Goal: Task Accomplishment & Management: Use online tool/utility

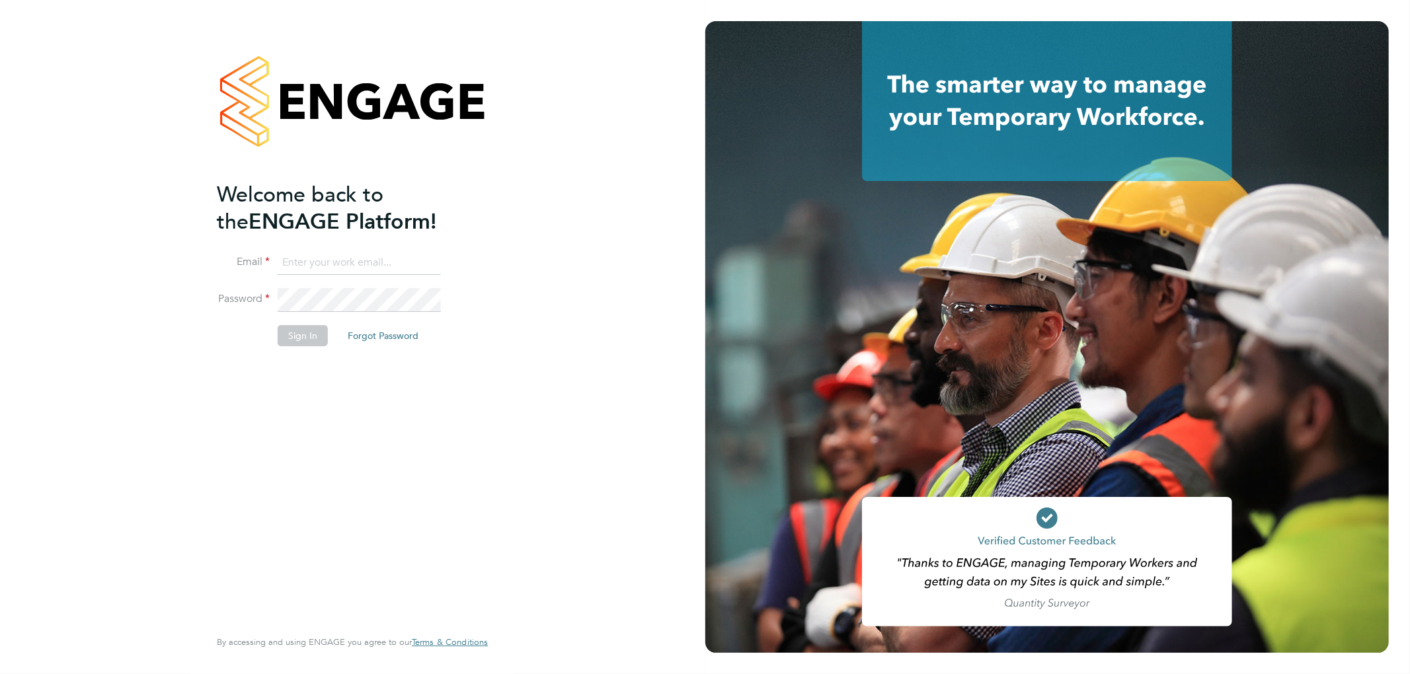
type input "roxanne.hayes@thinkrecruitment.co.uk"
click at [305, 342] on button "Sign In" at bounding box center [303, 335] width 50 height 21
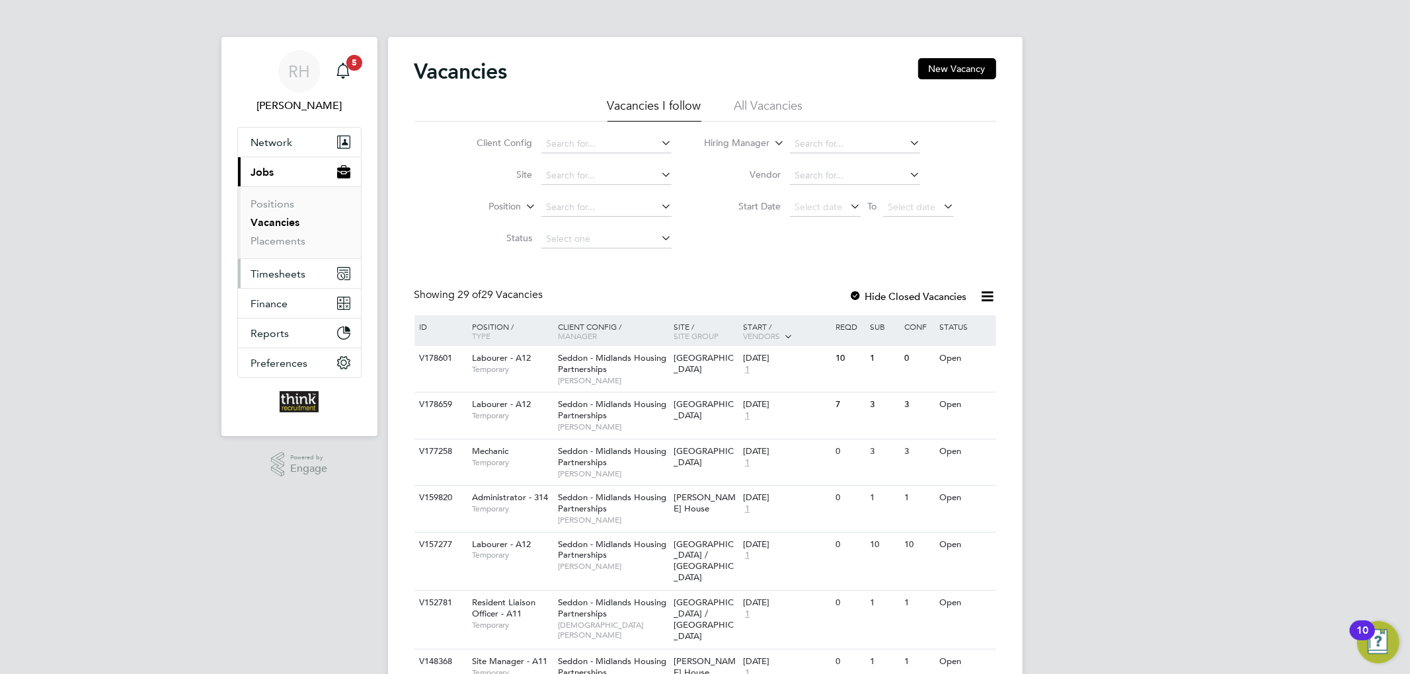
click at [293, 265] on button "Timesheets" at bounding box center [299, 273] width 123 height 29
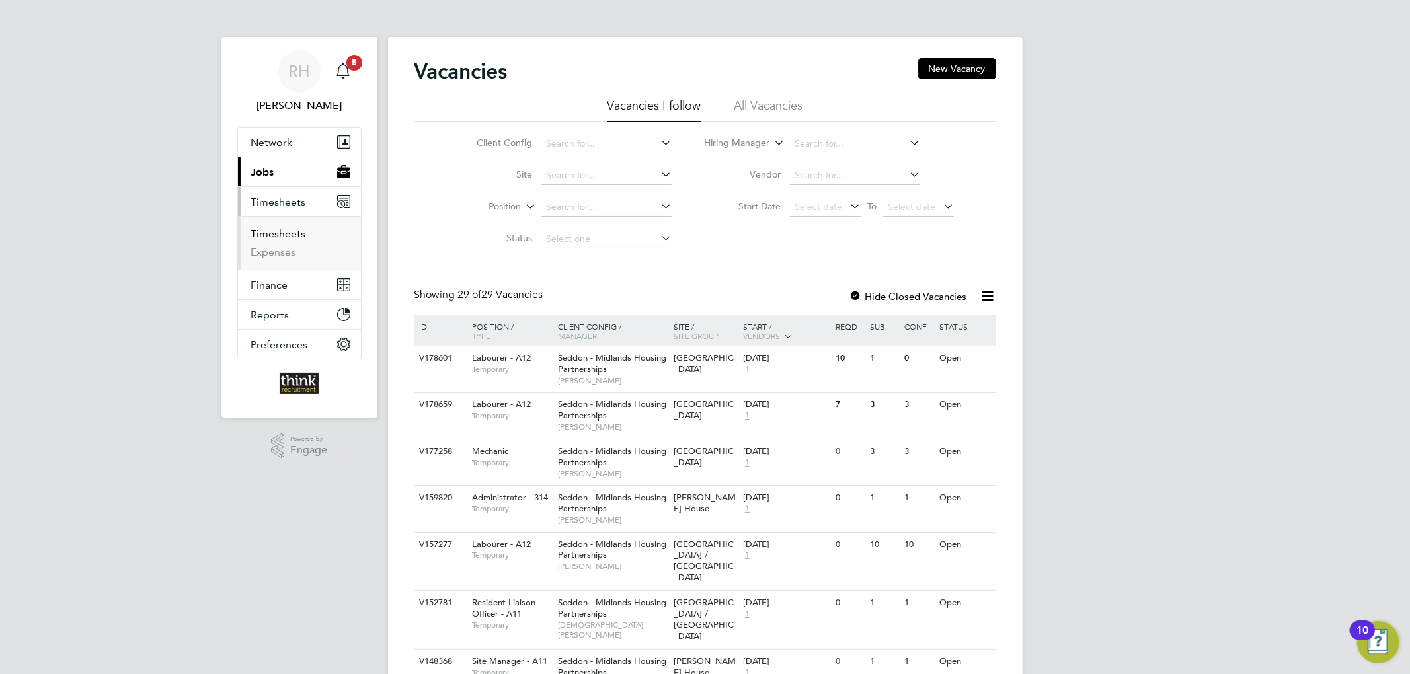
click at [287, 228] on link "Timesheets" at bounding box center [278, 233] width 55 height 13
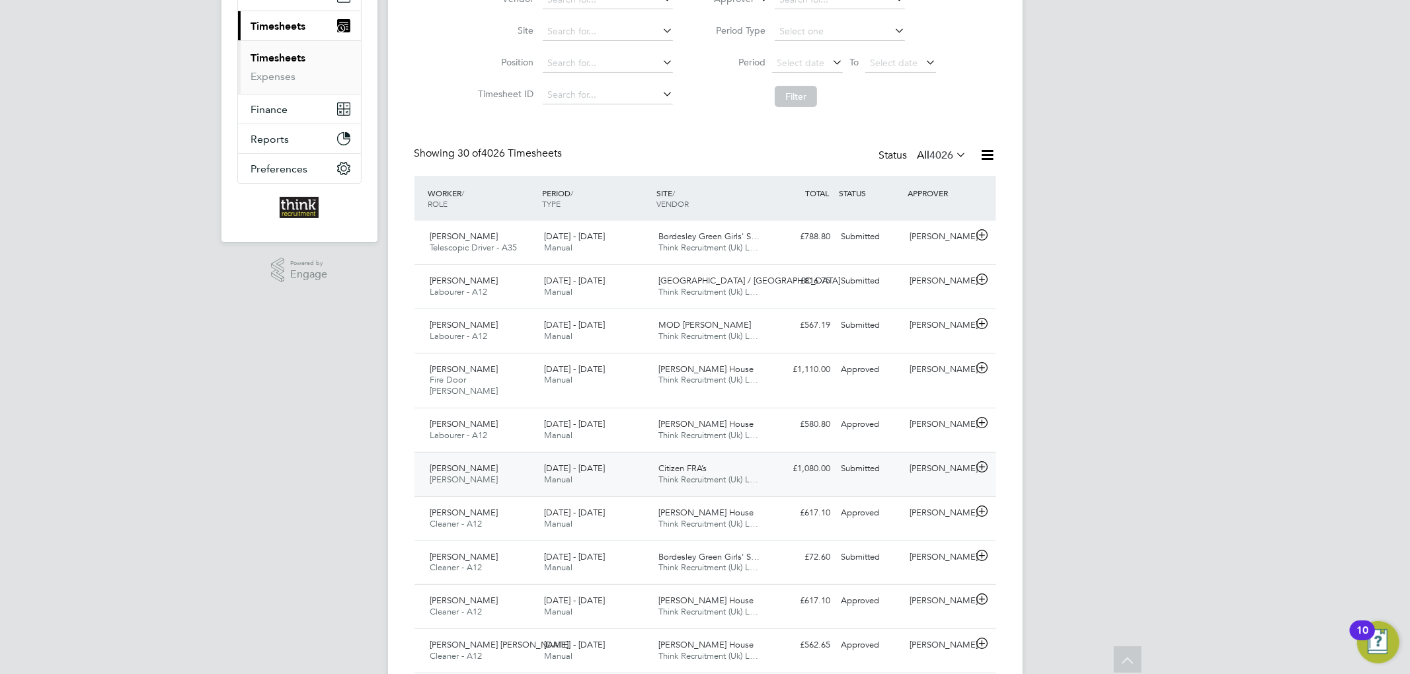
click at [635, 458] on div "[DATE] - [DATE] Manual" at bounding box center [596, 474] width 114 height 33
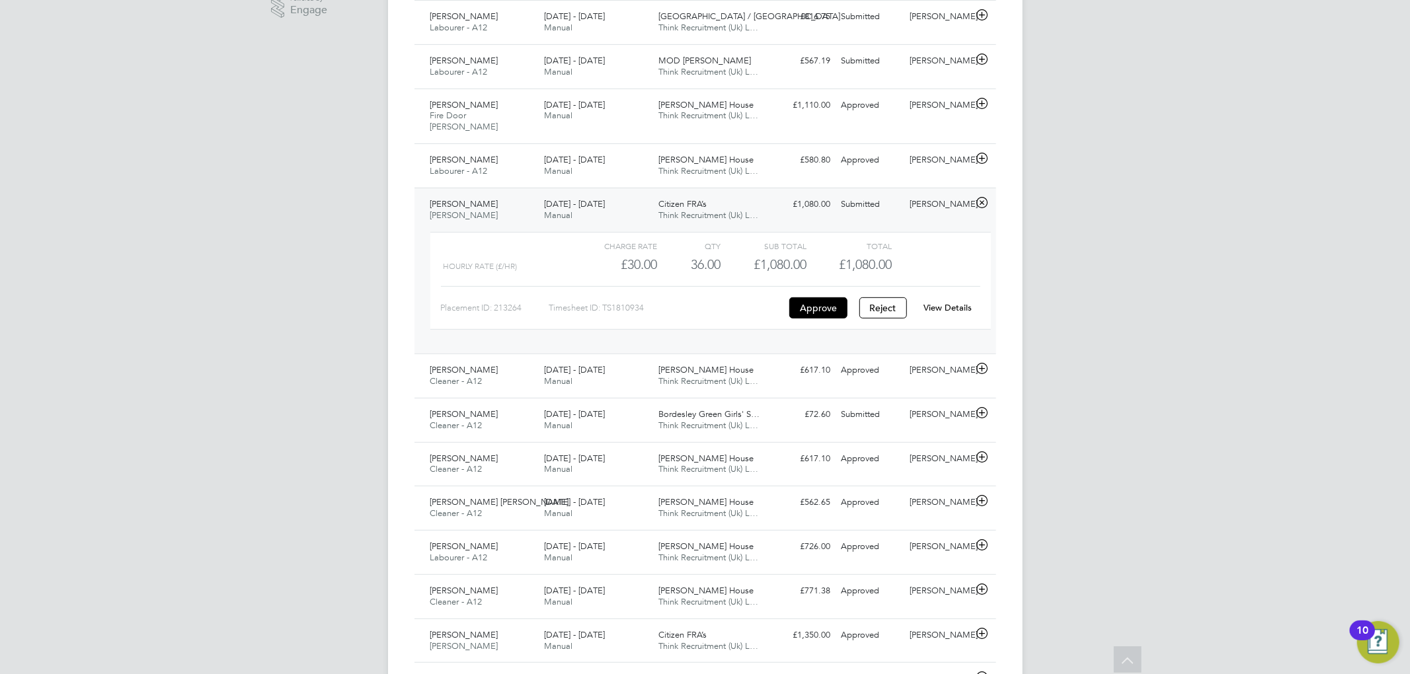
click at [506, 194] on div "[PERSON_NAME] [PERSON_NAME] [DATE] - [DATE]" at bounding box center [482, 210] width 114 height 33
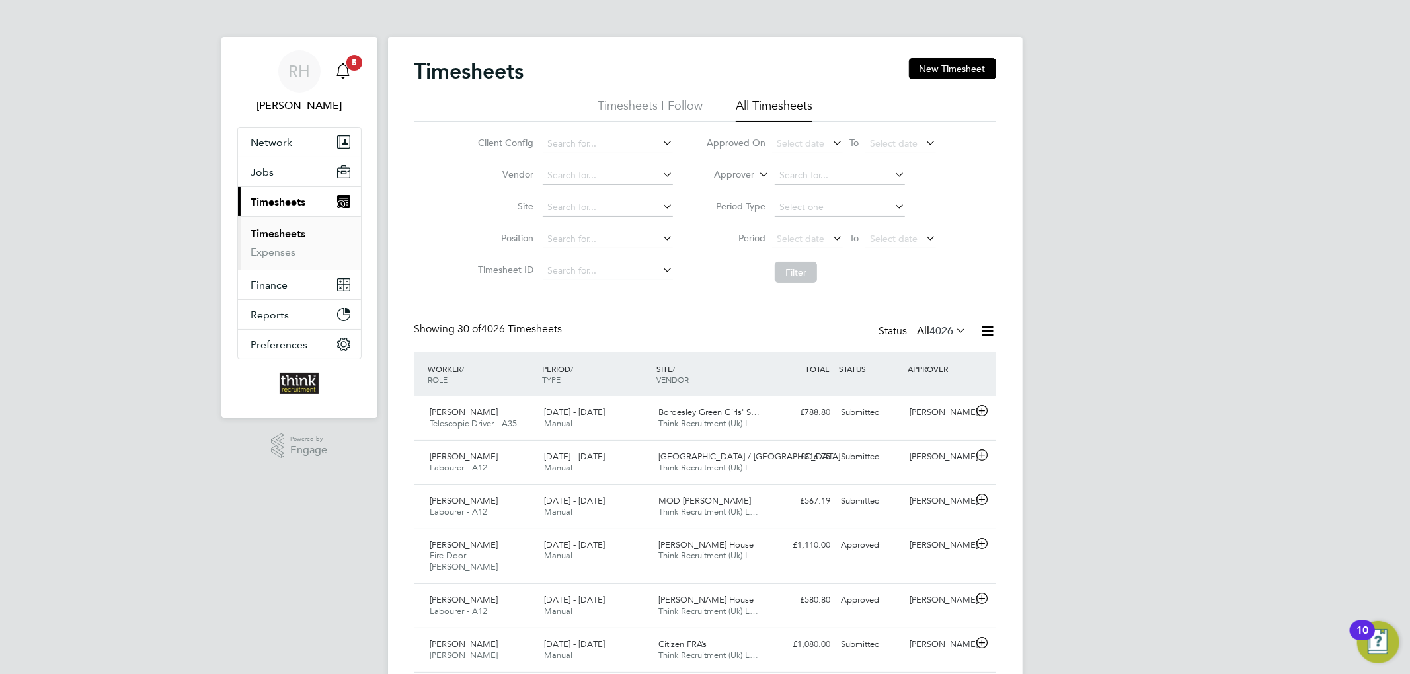
click at [357, 67] on span "5" at bounding box center [354, 63] width 16 height 16
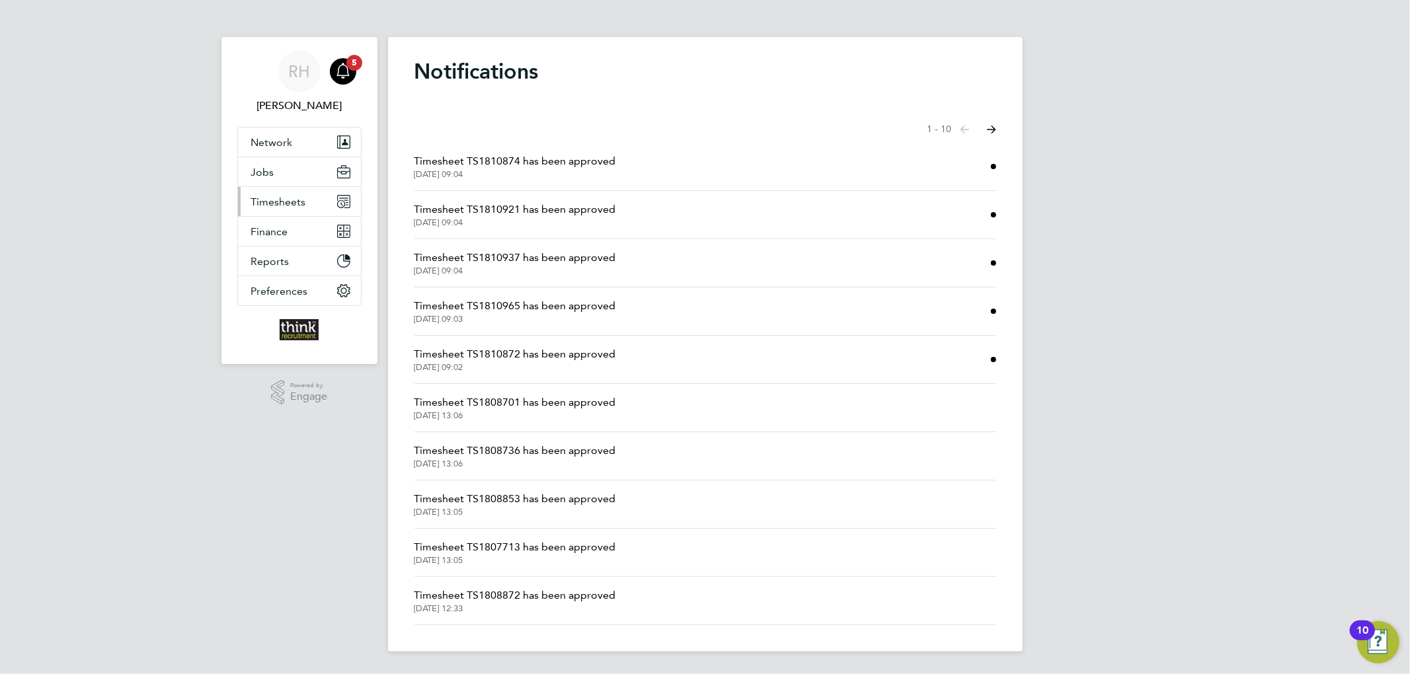
click at [303, 208] on span "Timesheets" at bounding box center [278, 202] width 55 height 13
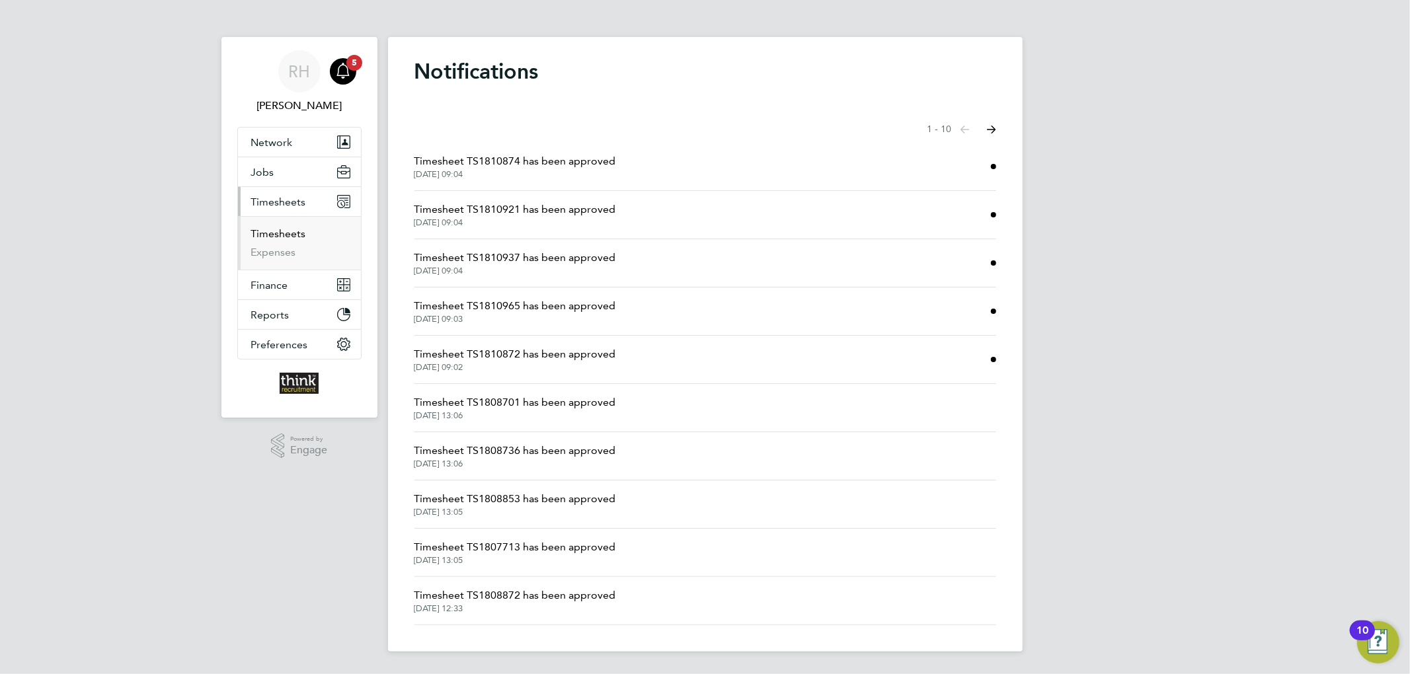
click at [275, 228] on link "Timesheets" at bounding box center [278, 233] width 55 height 13
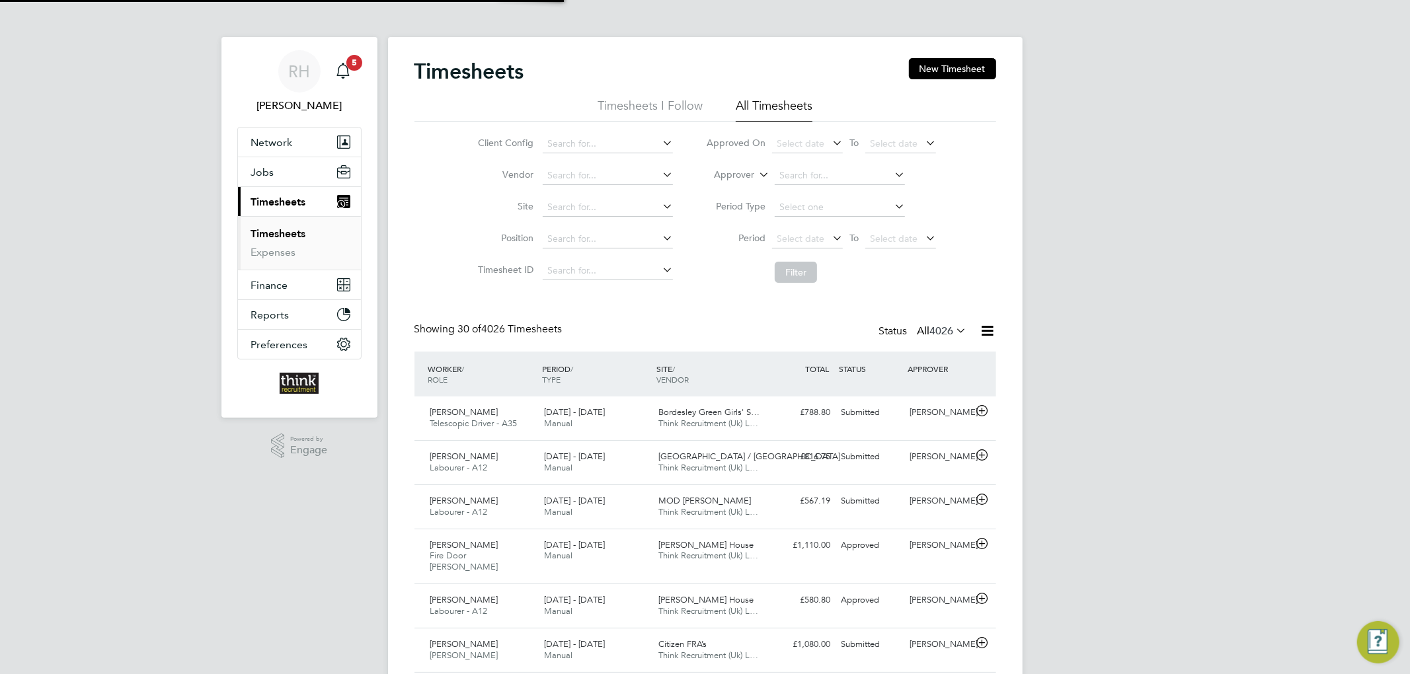
scroll to position [33, 115]
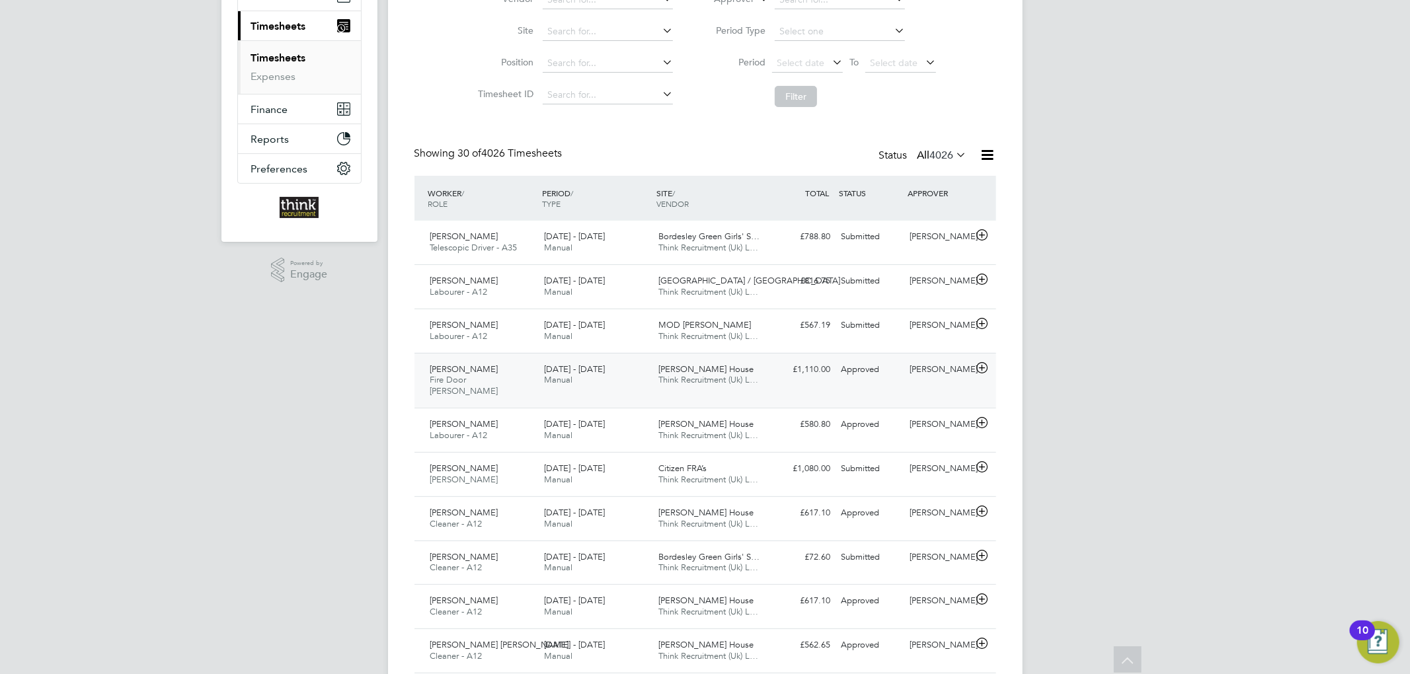
click at [764, 371] on div "[PERSON_NAME] House Think Recruitment (Uk) L…" at bounding box center [710, 375] width 114 height 33
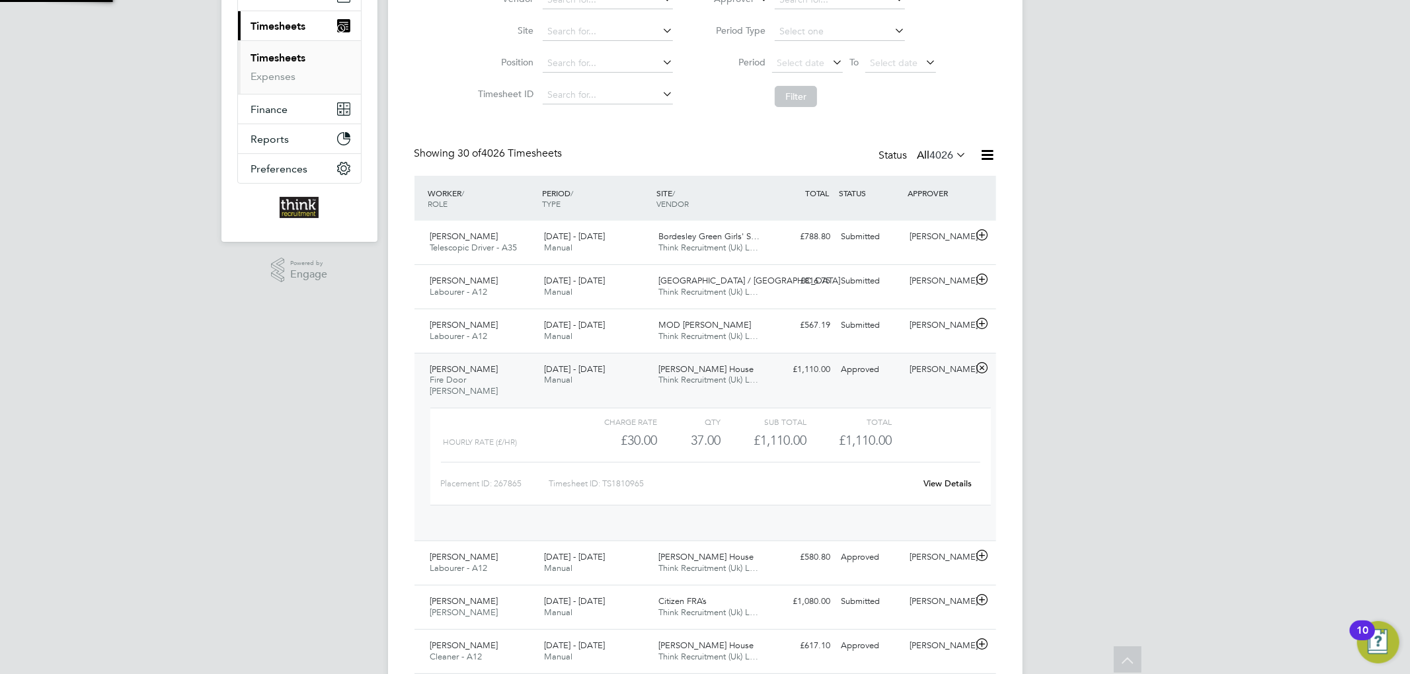
scroll to position [22, 128]
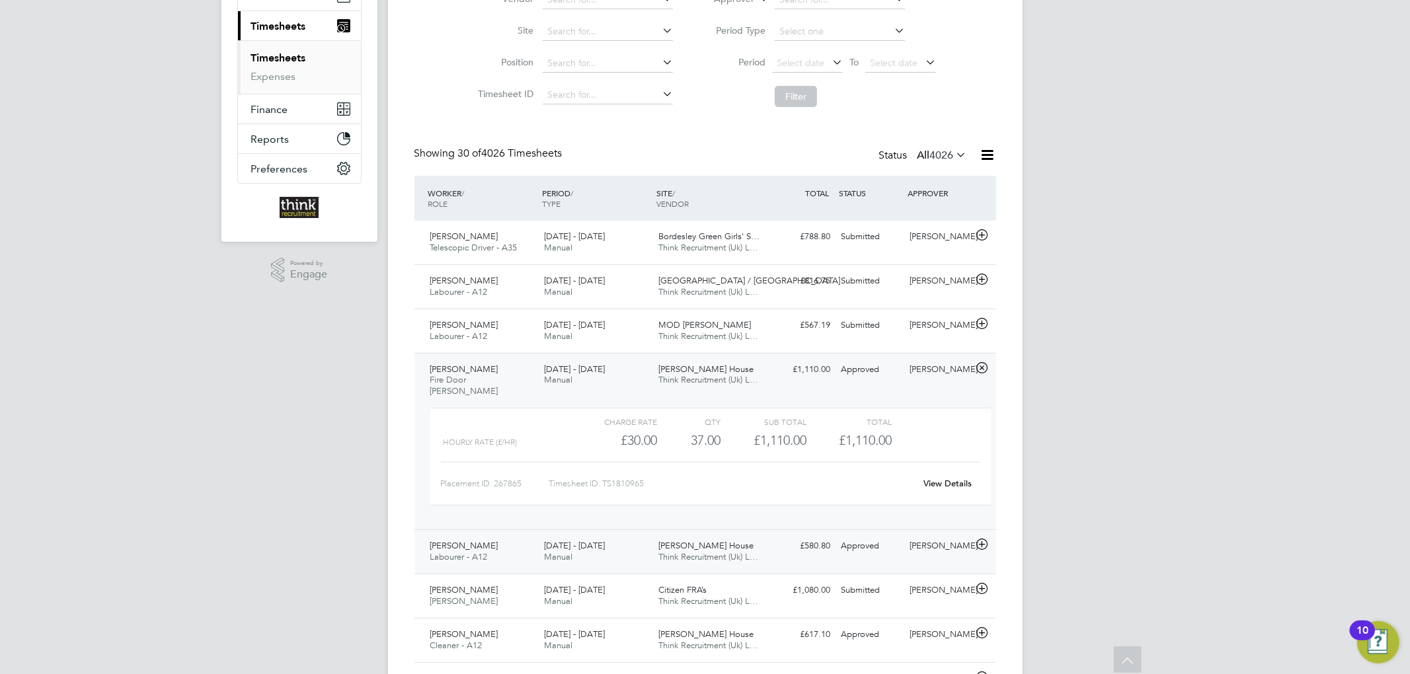
click at [752, 551] on span "Think Recruitment (Uk) L…" at bounding box center [708, 556] width 100 height 11
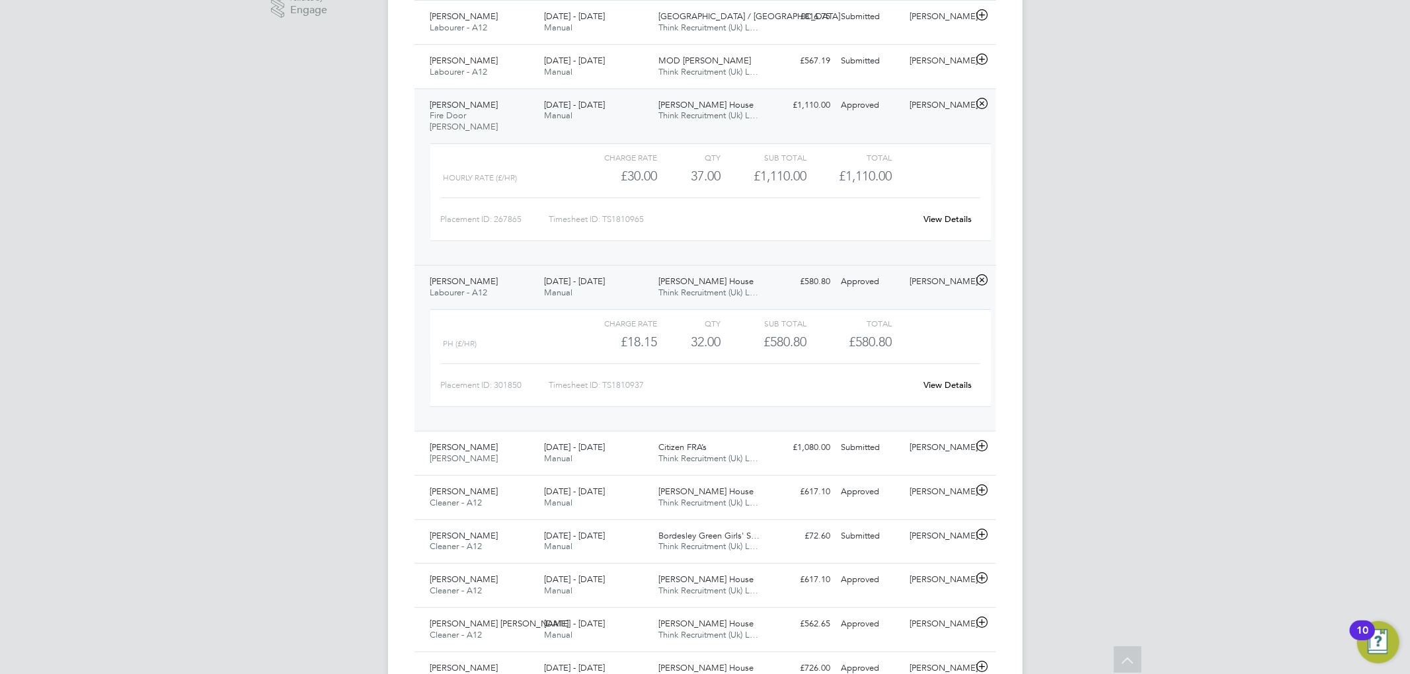
scroll to position [529, 0]
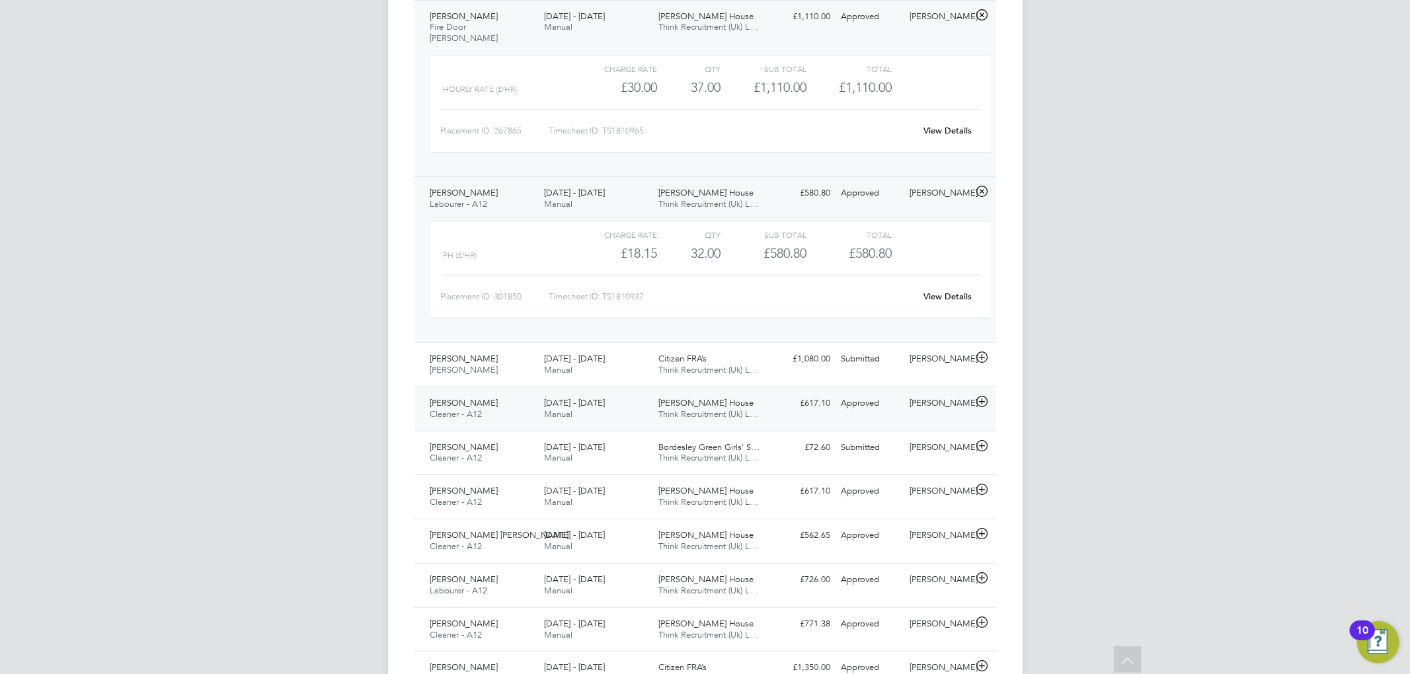
click at [748, 395] on div "[PERSON_NAME] House Think Recruitment (Uk) L…" at bounding box center [710, 409] width 114 height 33
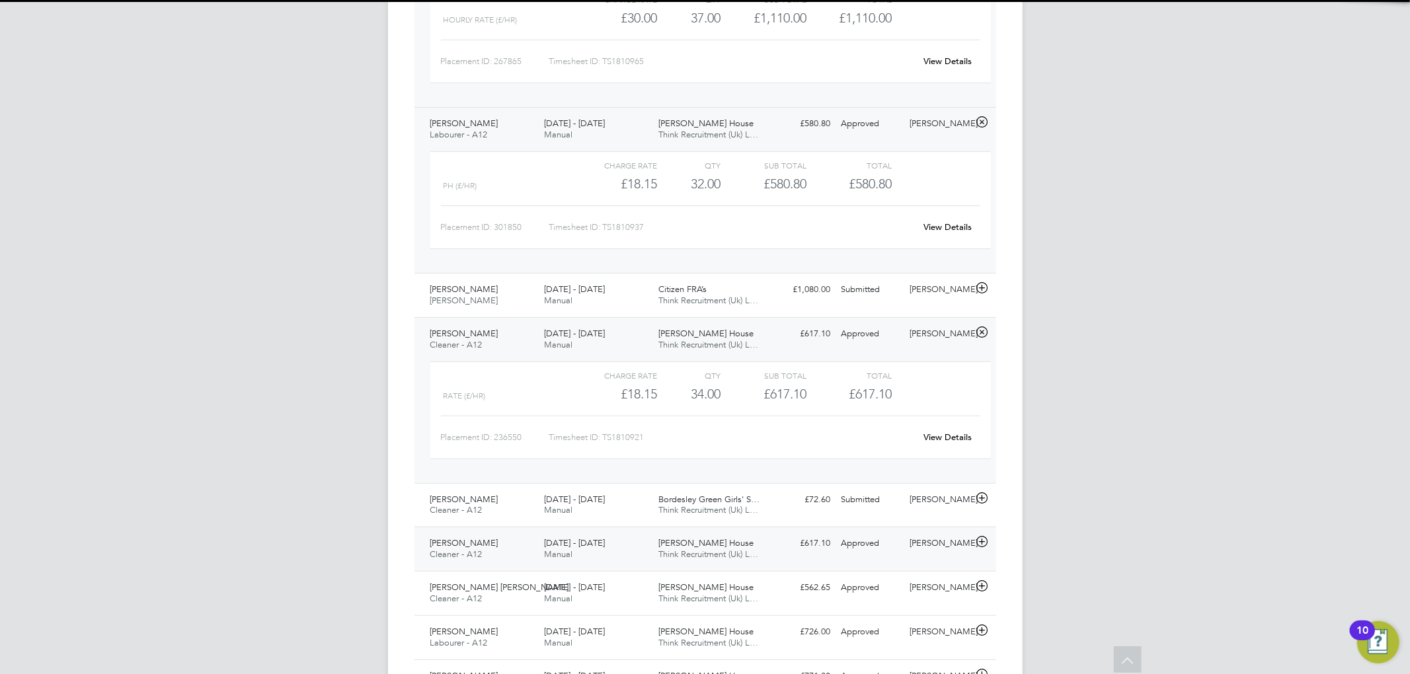
scroll to position [793, 0]
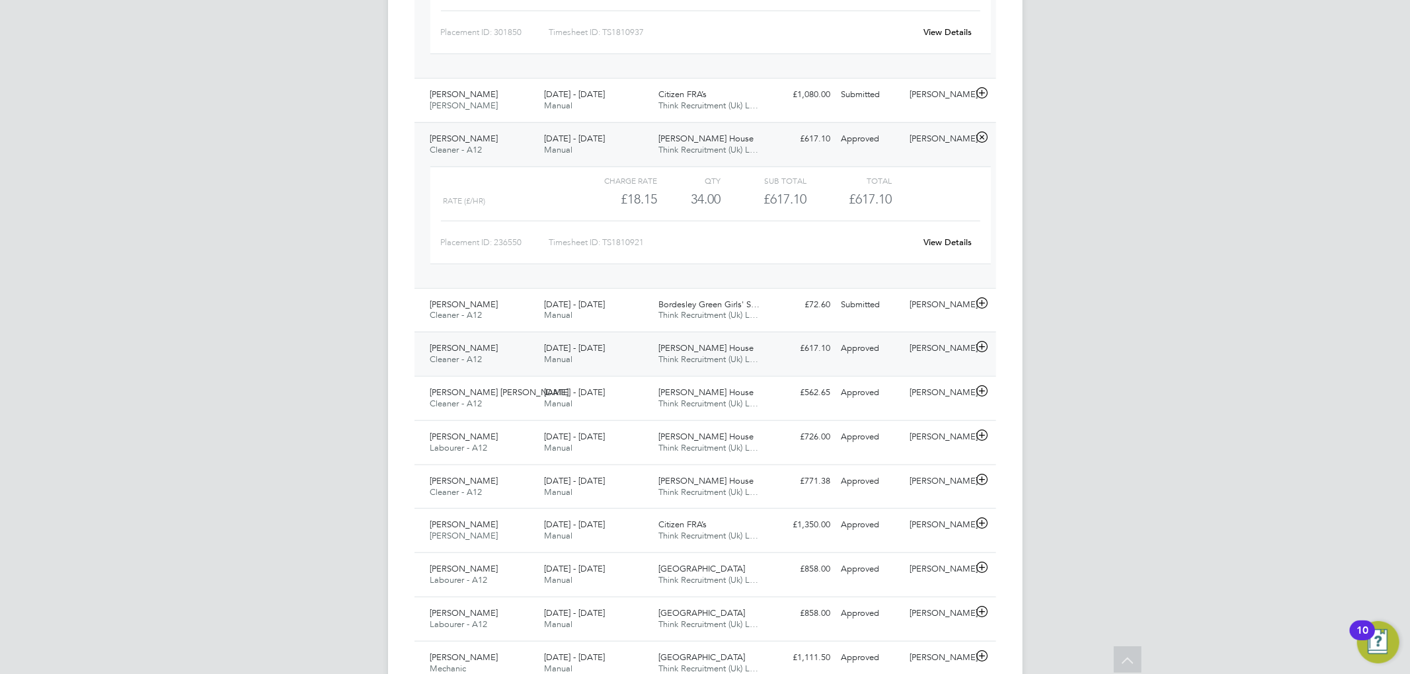
click at [765, 344] on div "[PERSON_NAME] House Think Recruitment (Uk) L…" at bounding box center [710, 354] width 114 height 33
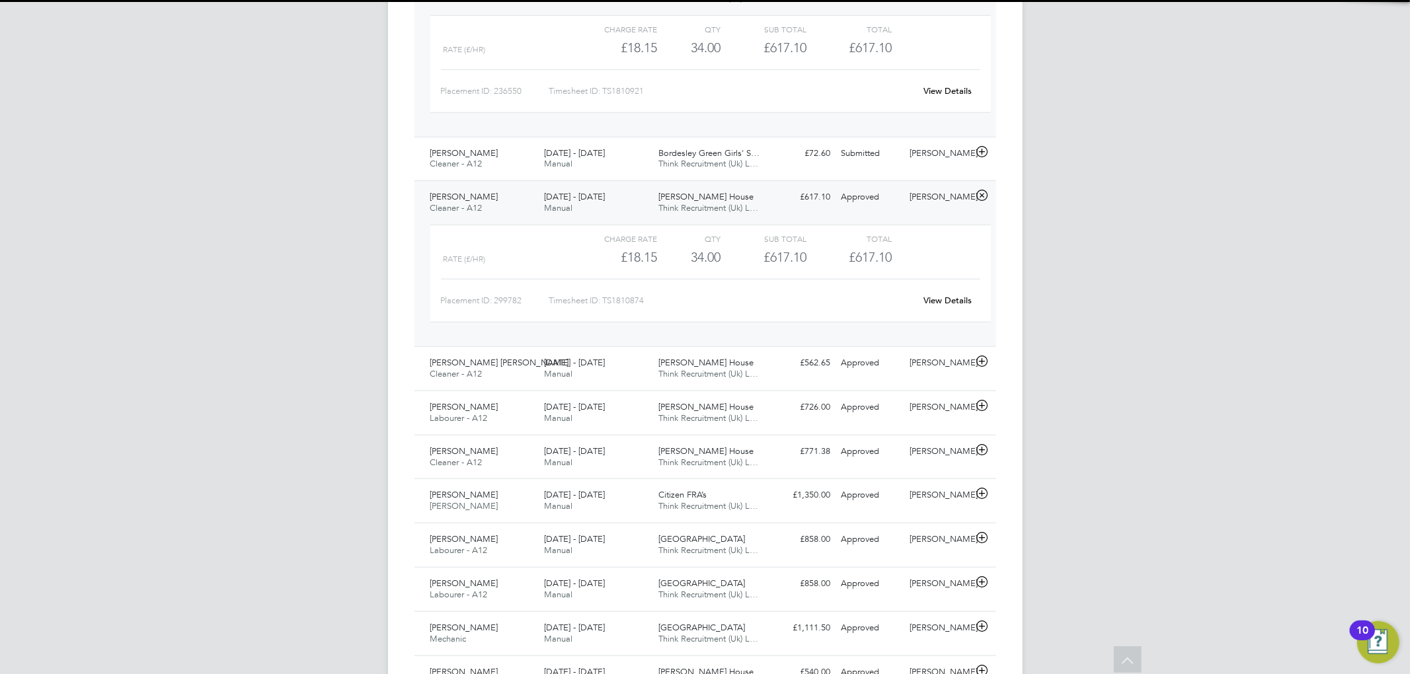
scroll to position [969, 0]
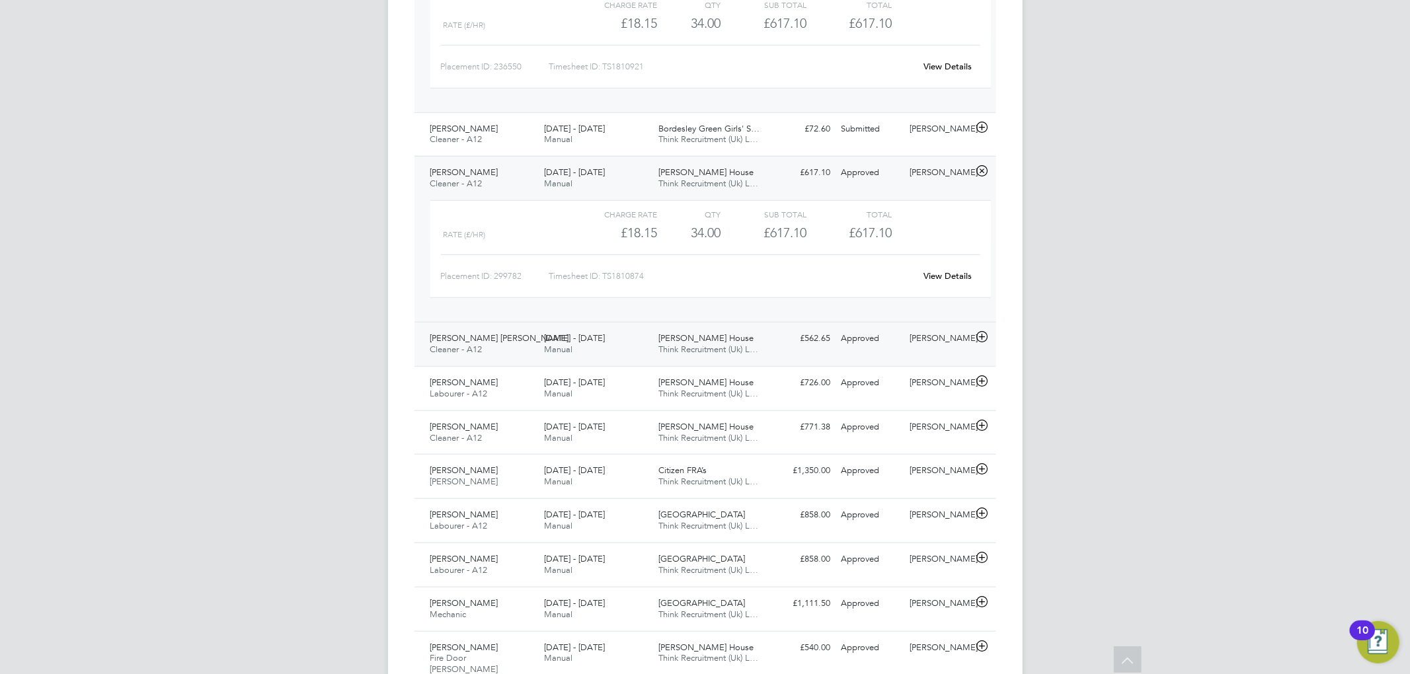
click at [765, 334] on div "[PERSON_NAME] House Think Recruitment (Uk) L…" at bounding box center [710, 344] width 114 height 33
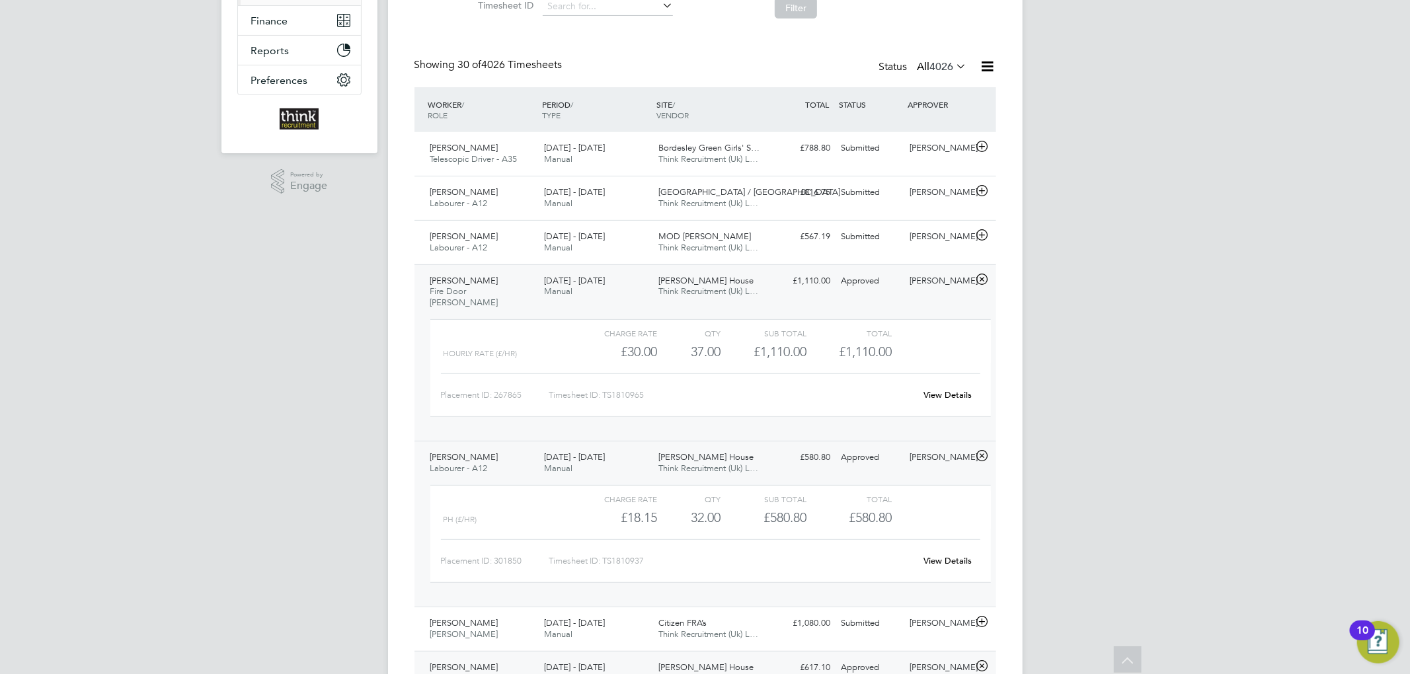
scroll to position [352, 0]
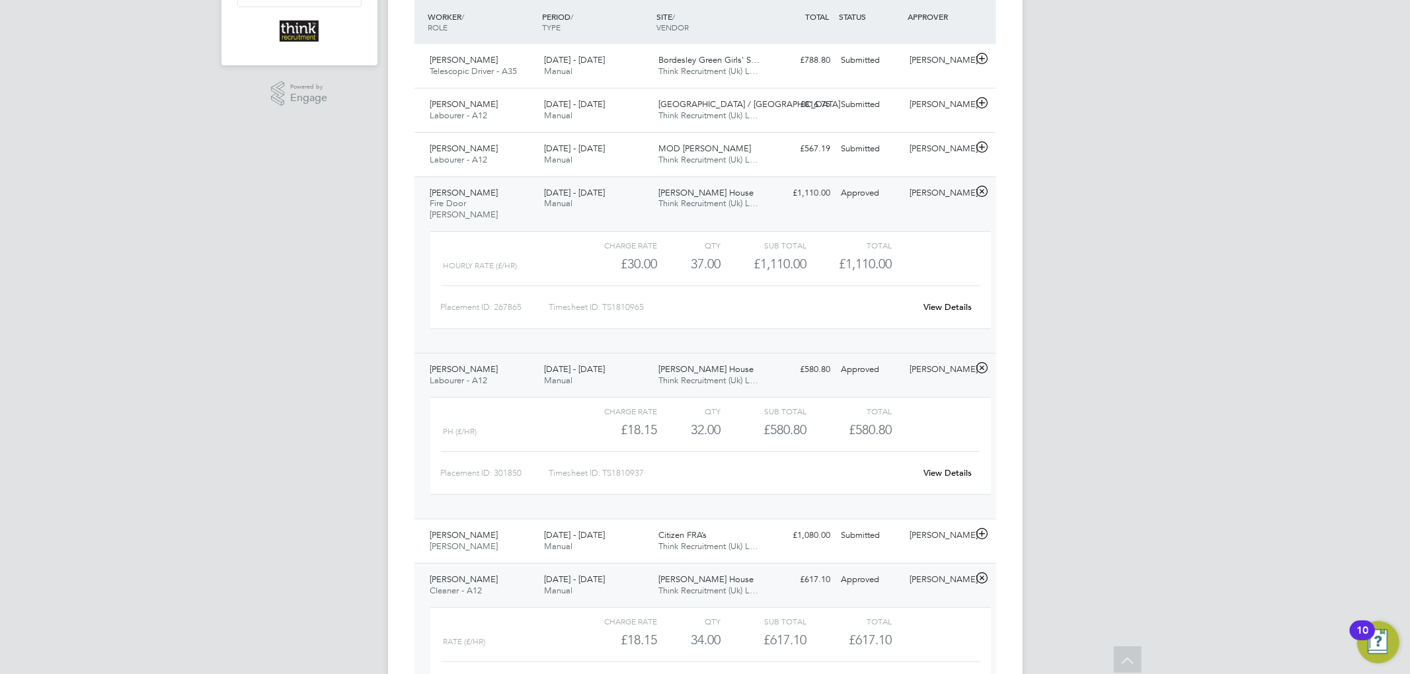
drag, startPoint x: 540, startPoint y: 357, endPoint x: 559, endPoint y: 284, distance: 75.8
click at [540, 359] on div "[DATE] - [DATE] Manual" at bounding box center [596, 375] width 114 height 33
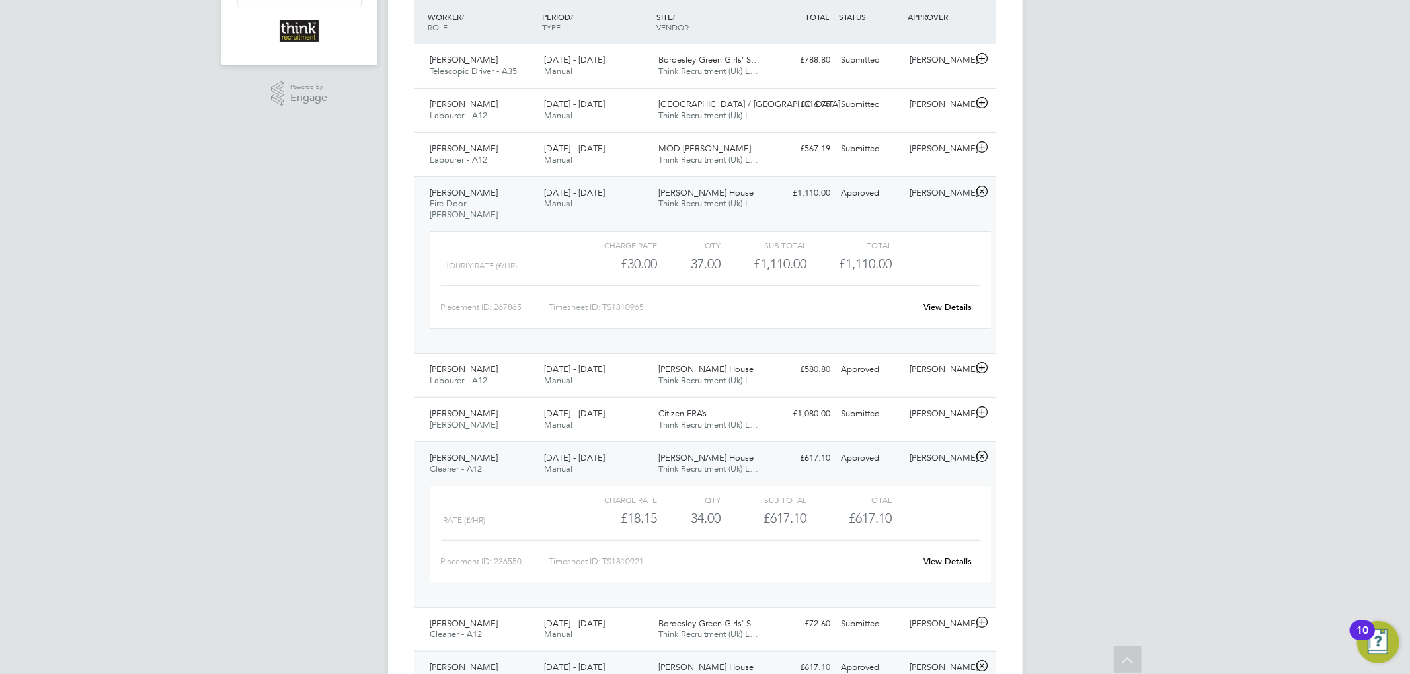
click at [635, 200] on div "[DATE] - [DATE] Manual" at bounding box center [596, 198] width 114 height 33
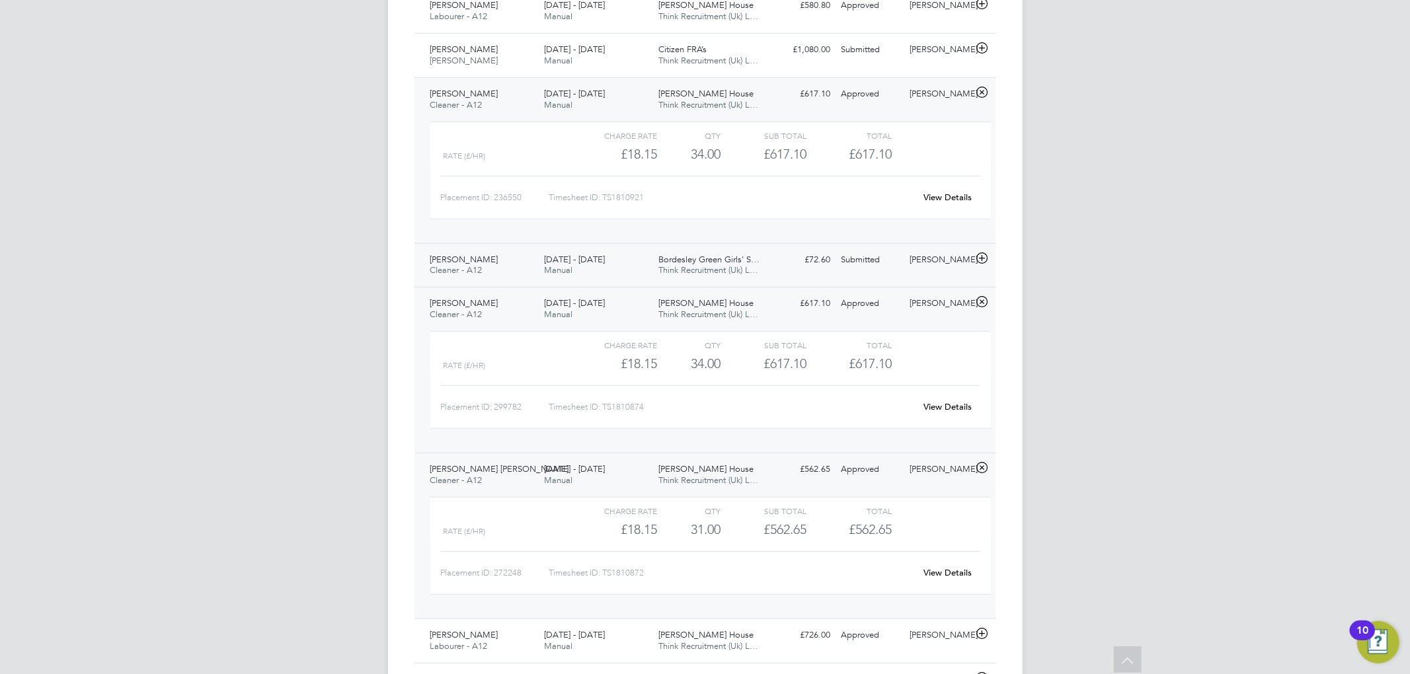
scroll to position [617, 0]
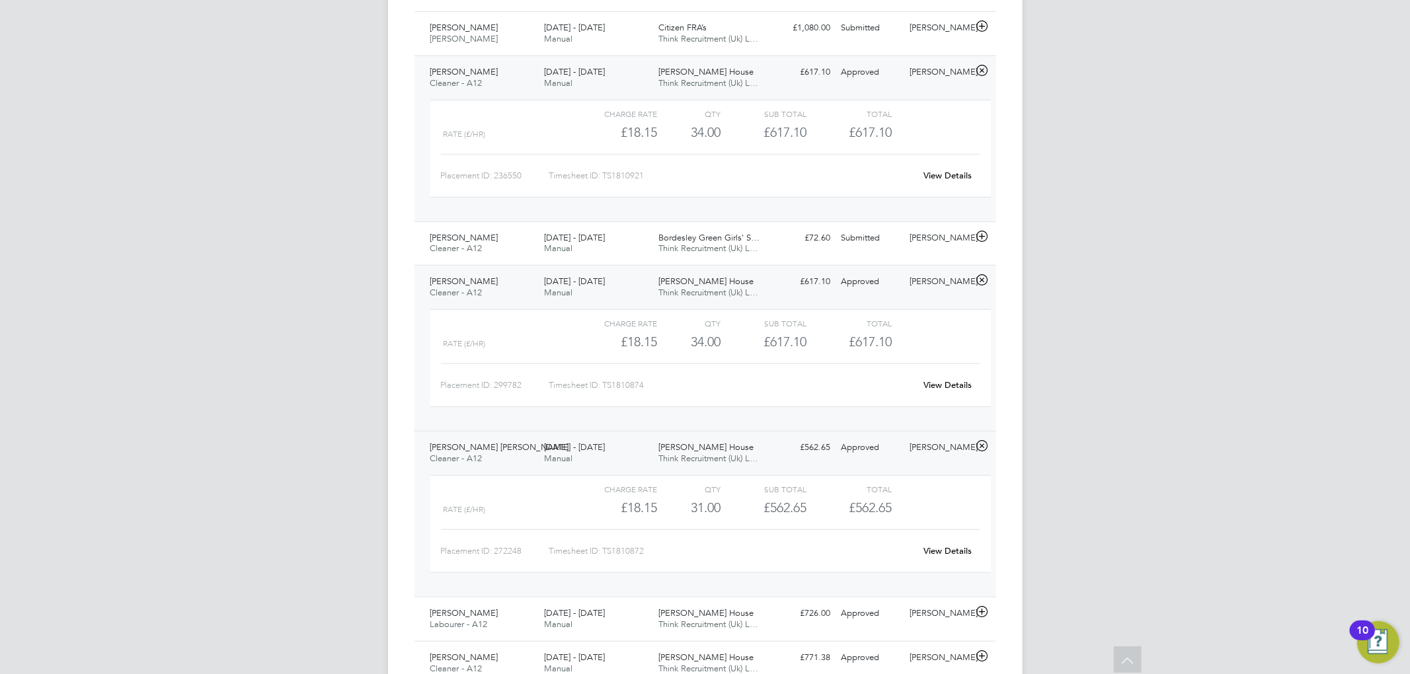
click at [582, 453] on div "[DATE] - [DATE] Manual" at bounding box center [596, 453] width 114 height 33
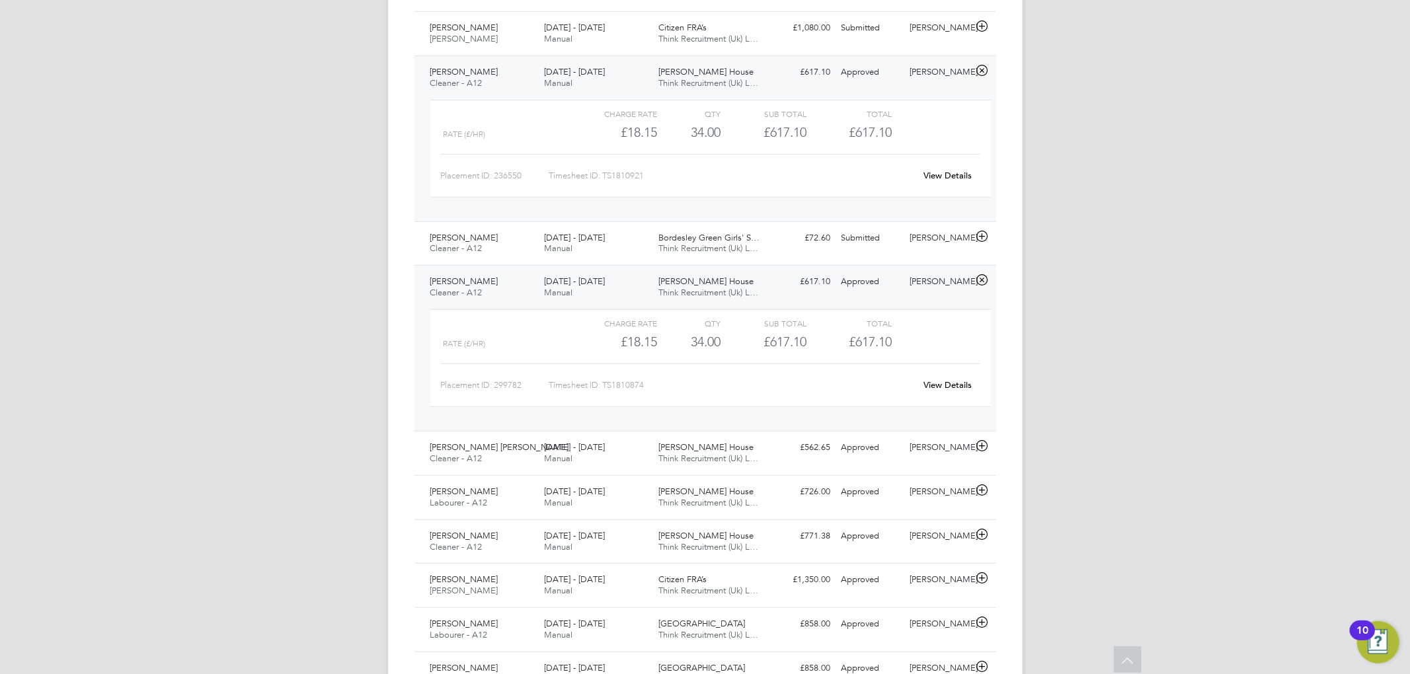
click at [625, 271] on div "[DATE] - [DATE] Manual" at bounding box center [596, 287] width 114 height 33
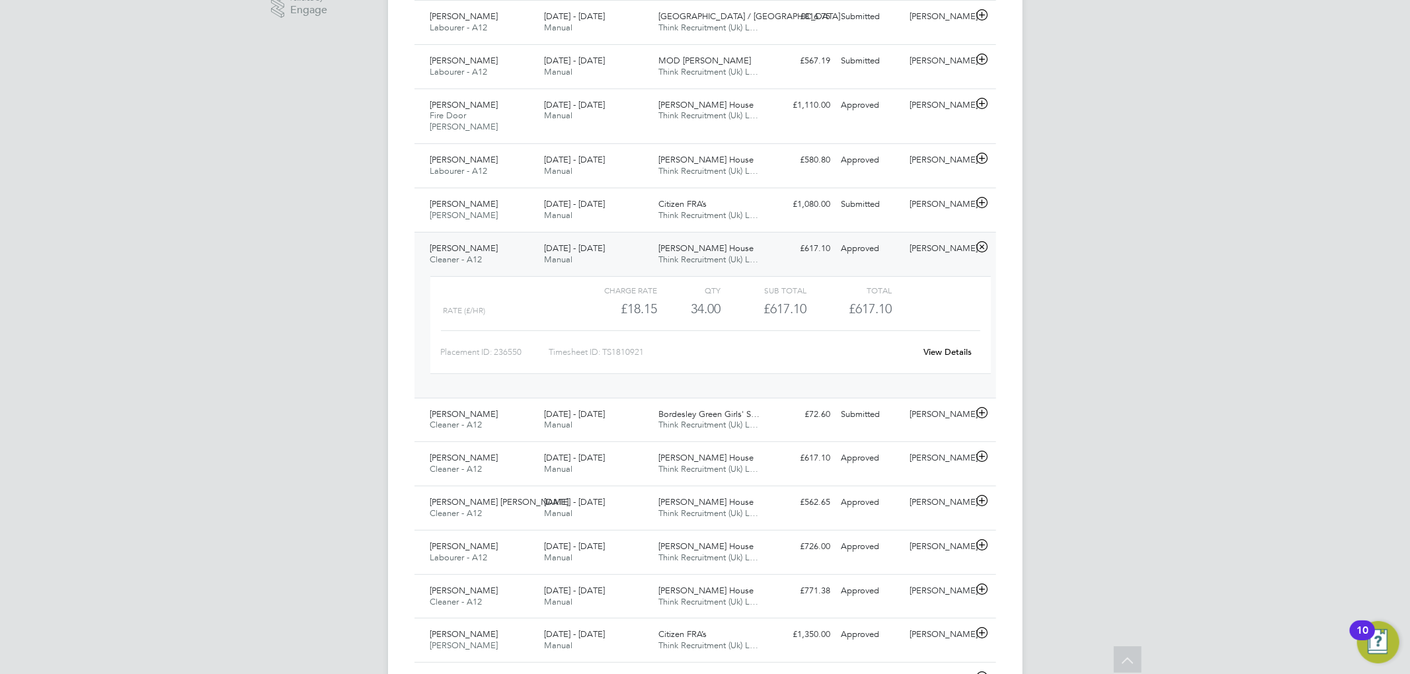
click at [714, 243] on span "[PERSON_NAME] House" at bounding box center [705, 248] width 95 height 11
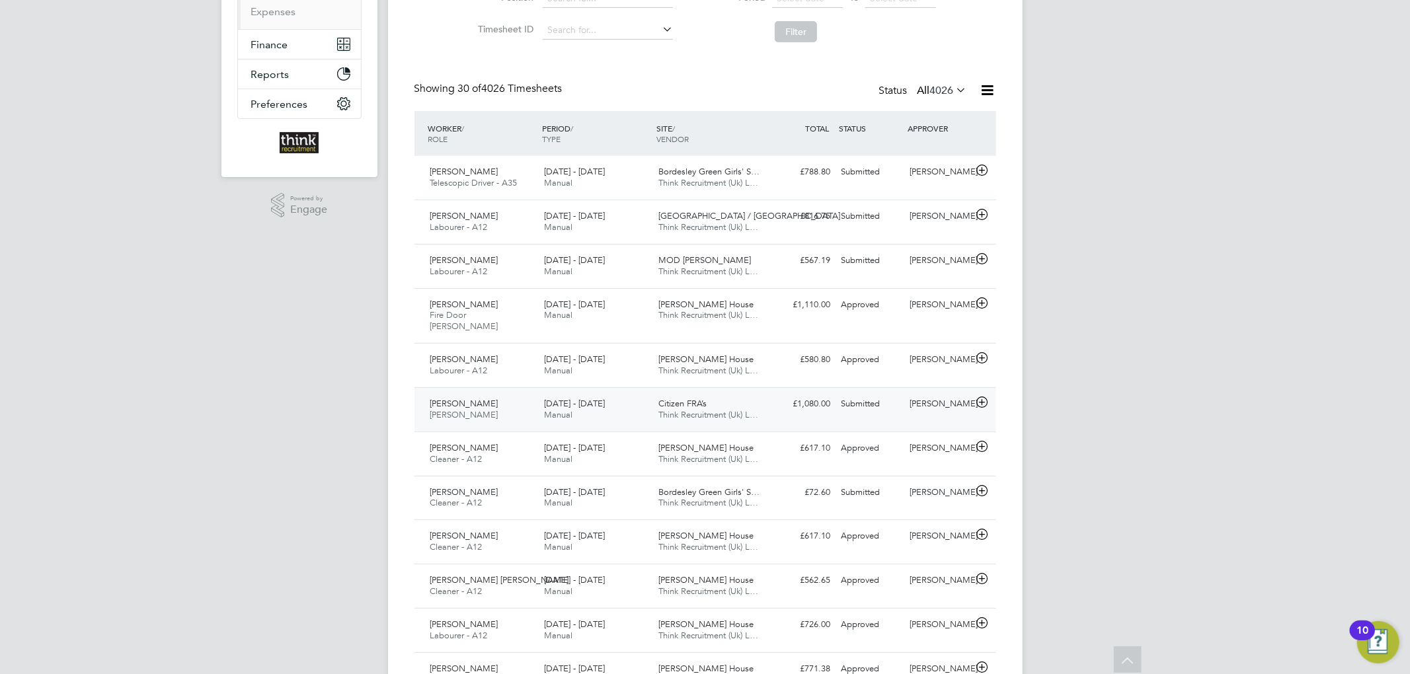
scroll to position [0, 0]
